Goal: Information Seeking & Learning: Learn about a topic

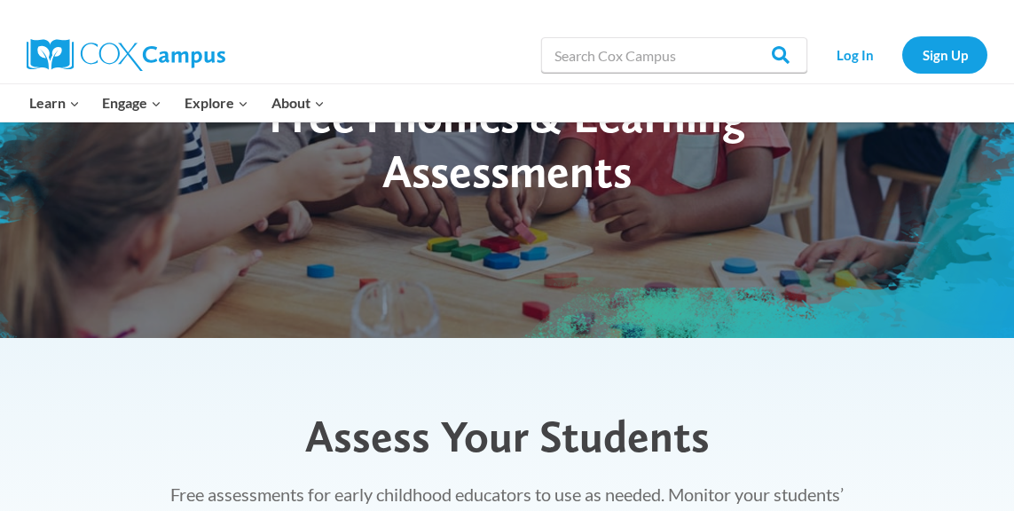
scroll to position [141, 0]
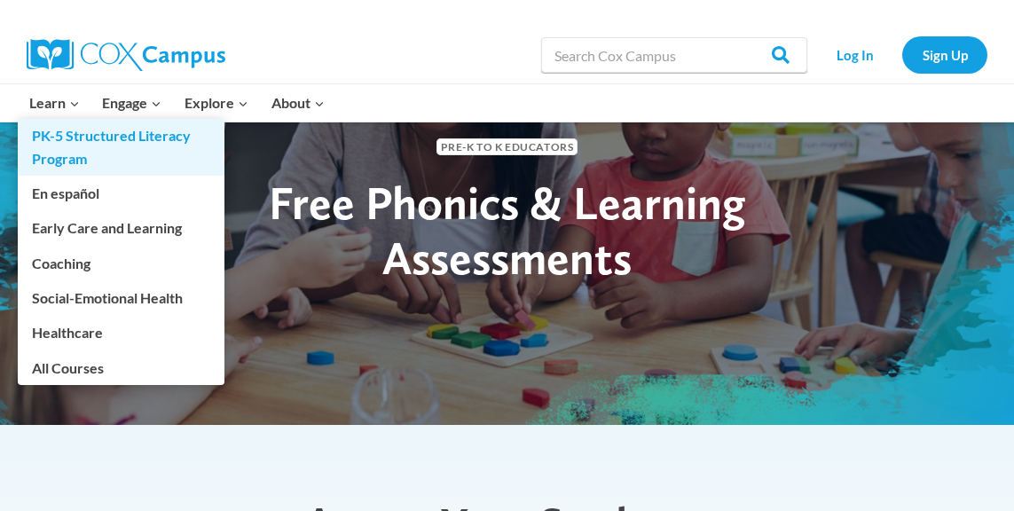
click at [59, 138] on link "PK-5 Structured Literacy Program" at bounding box center [121, 147] width 207 height 57
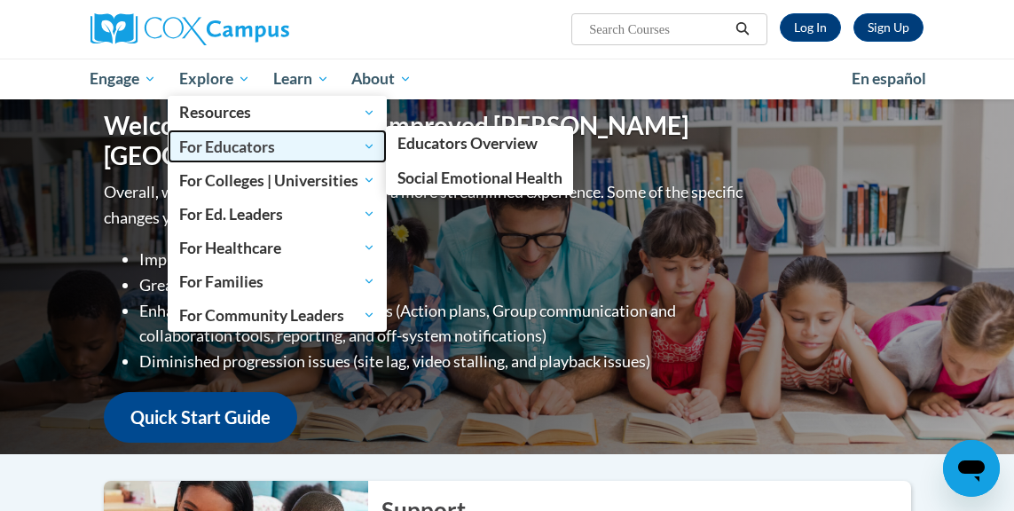
click at [327, 144] on span "For Educators" at bounding box center [277, 146] width 196 height 21
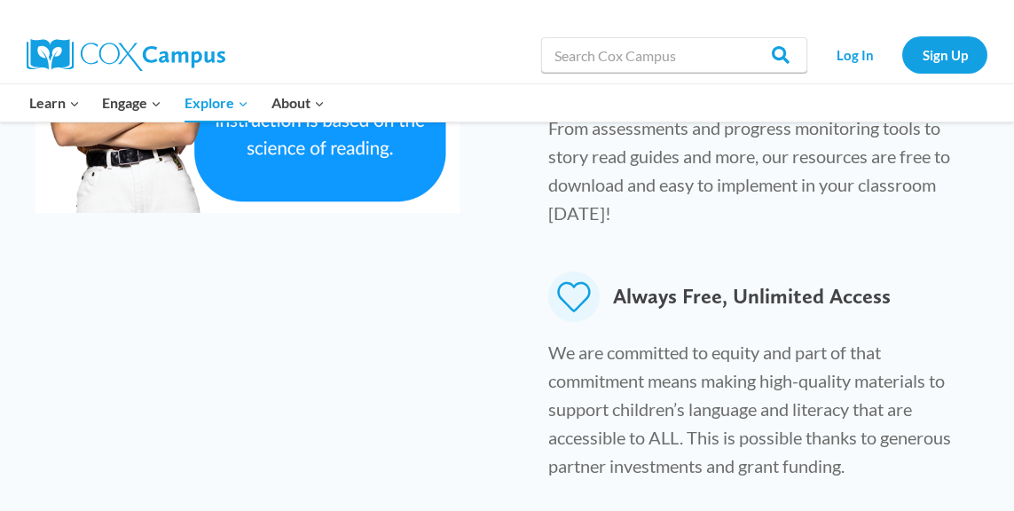
scroll to position [1254, 0]
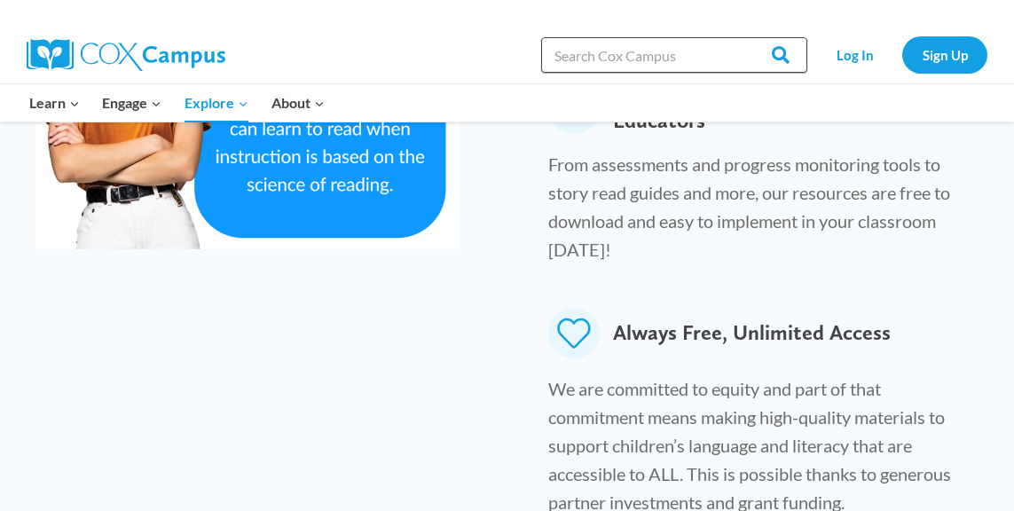
click at [635, 53] on input "Search in [URL][DOMAIN_NAME]" at bounding box center [674, 54] width 266 height 35
type input "sounds"
click at [738, 37] on input "Search" at bounding box center [772, 54] width 69 height 35
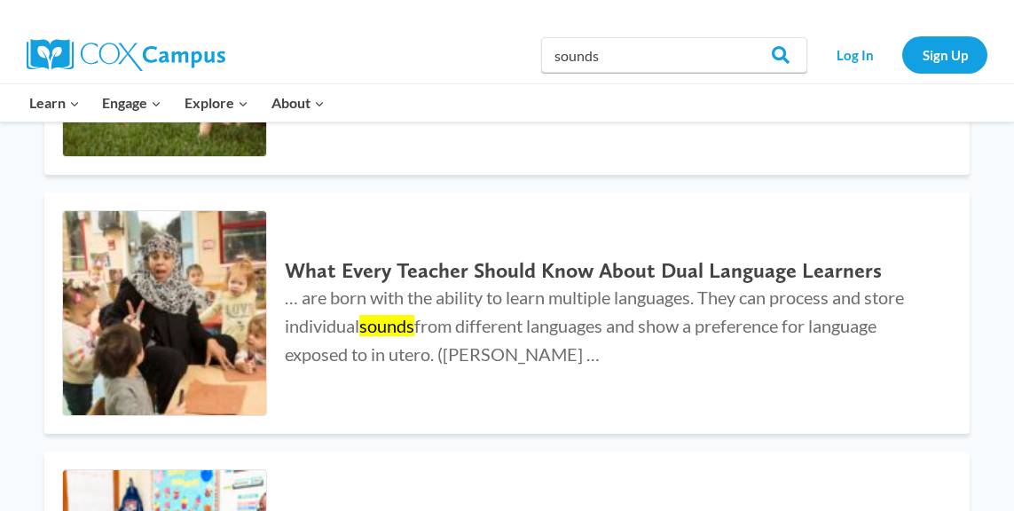
scroll to position [933, 0]
